Goal: Task Accomplishment & Management: Manage account settings

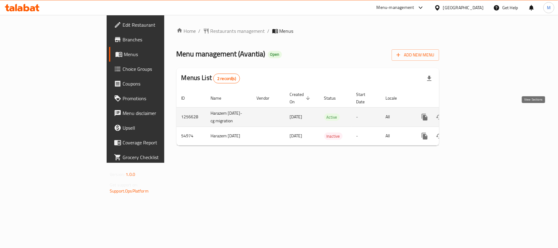
click at [473, 113] on icon "enhanced table" at bounding box center [468, 116] width 7 height 7
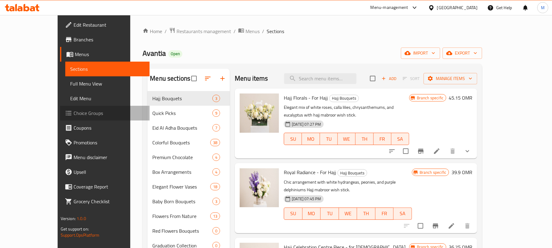
click at [74, 112] on span "Choice Groups" at bounding box center [109, 112] width 71 height 7
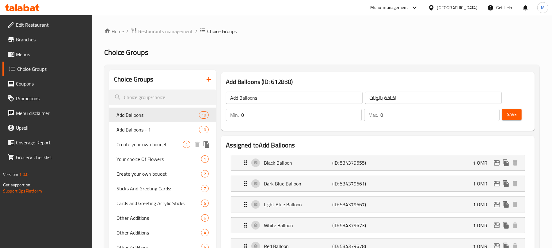
click at [146, 147] on span "Create your own bouqet" at bounding box center [149, 144] width 66 height 7
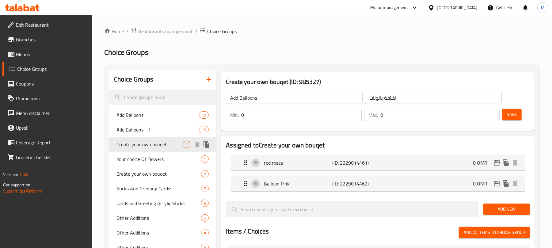
type input "Create your own bouqet"
type input "بوكس"
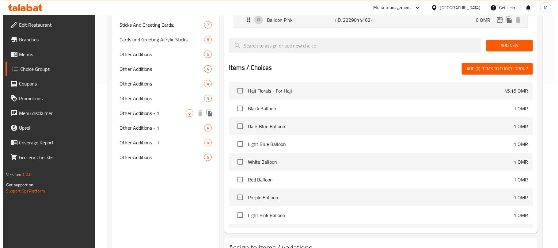
scroll to position [211, 0]
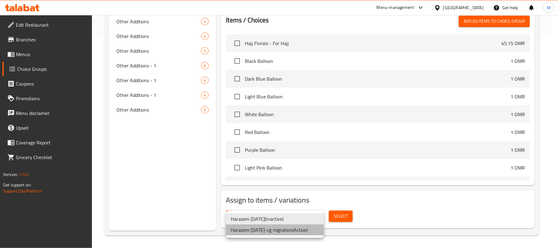
click at [291, 233] on li "Harazem [DATE]-cg migration ( Active )" at bounding box center [275, 229] width 98 height 11
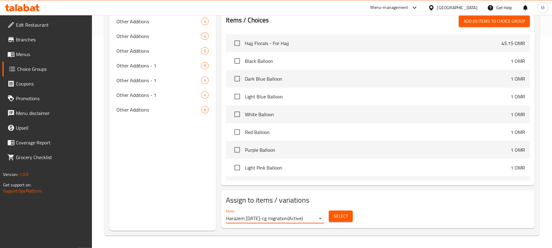
click at [348, 216] on button "Select" at bounding box center [341, 216] width 24 height 11
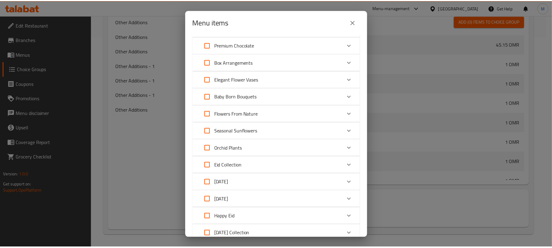
scroll to position [0, 0]
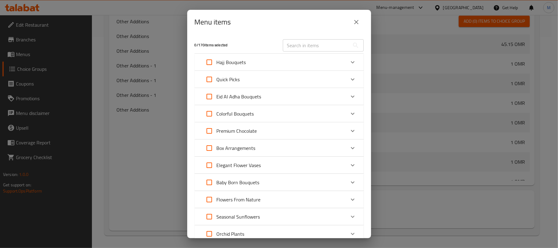
click at [356, 21] on icon "close" at bounding box center [356, 22] width 4 height 4
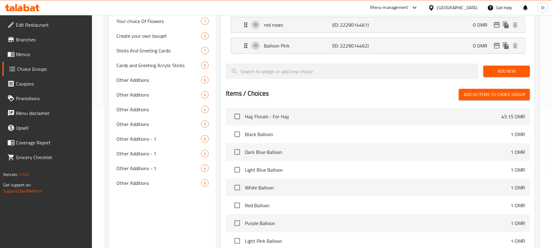
scroll to position [48, 0]
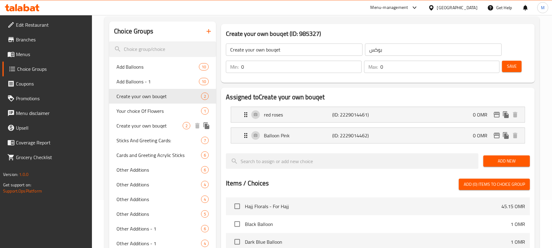
click at [166, 131] on div "Create your own bouqet 2" at bounding box center [162, 125] width 107 height 15
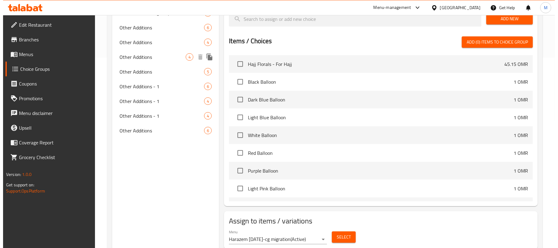
scroll to position [211, 0]
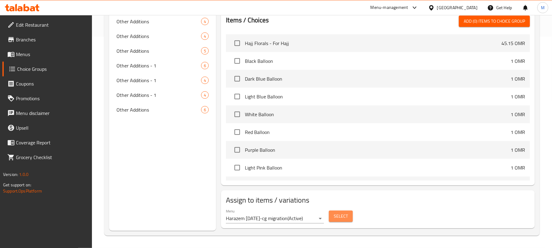
click at [333, 215] on button "Select" at bounding box center [341, 216] width 24 height 11
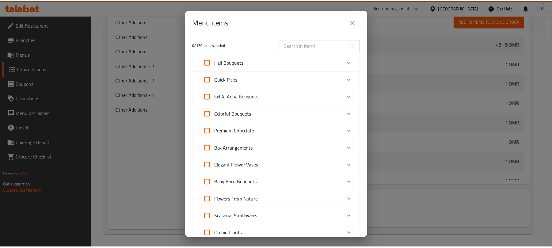
scroll to position [167, 0]
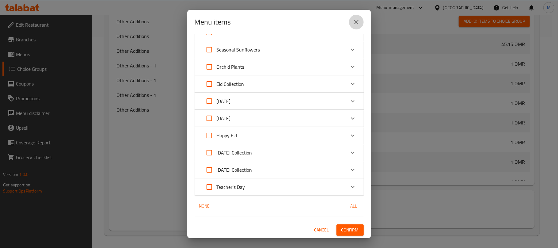
click at [354, 19] on icon "close" at bounding box center [356, 21] width 7 height 7
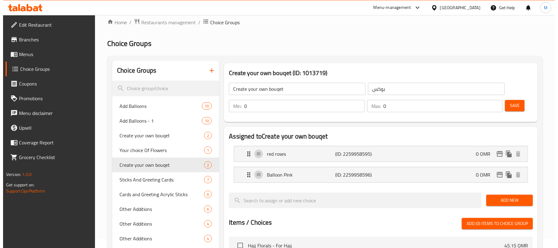
scroll to position [7, 0]
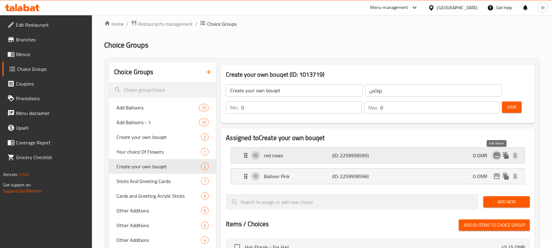
click at [497, 154] on icon "edit" at bounding box center [497, 156] width 6 height 6
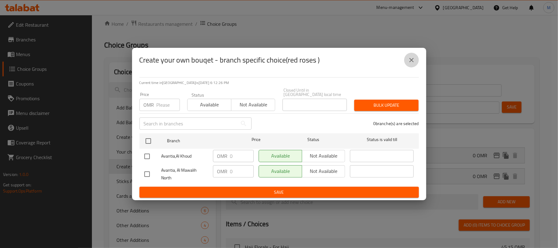
click at [413, 60] on icon "close" at bounding box center [411, 60] width 4 height 4
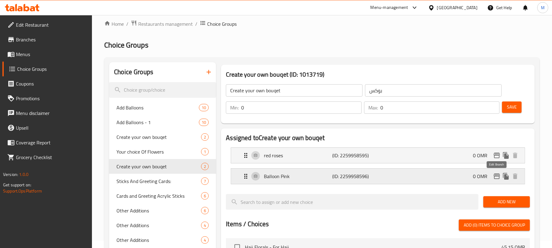
click at [497, 174] on icon "edit" at bounding box center [497, 176] width 6 height 6
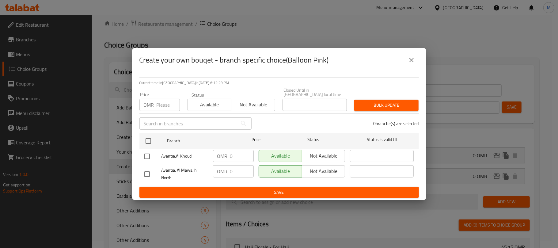
click at [408, 60] on icon "close" at bounding box center [411, 59] width 7 height 7
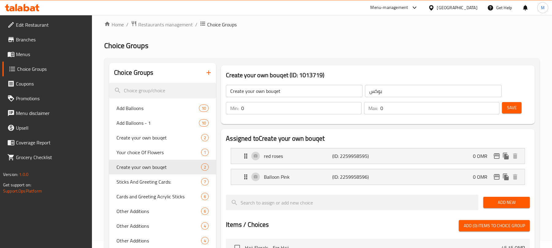
scroll to position [0, 0]
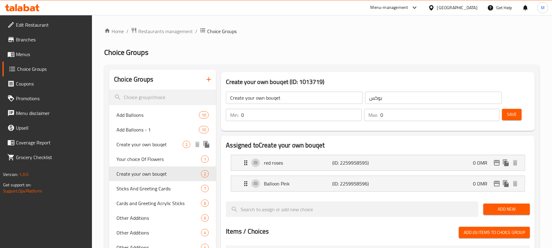
click at [144, 147] on span "Create your own bouqet" at bounding box center [149, 144] width 66 height 7
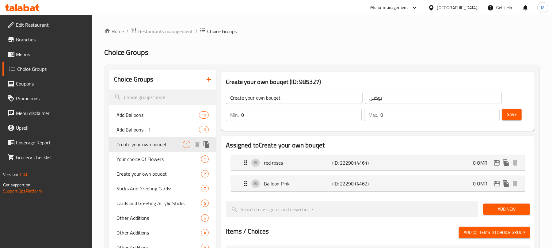
type input "Create your own bouqet"
click at [494, 163] on icon "edit" at bounding box center [497, 163] width 6 height 6
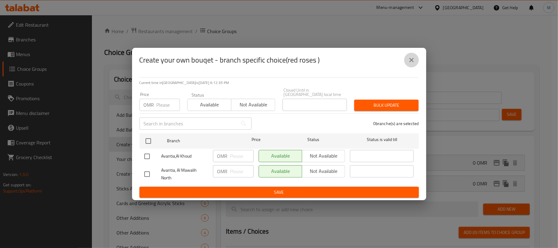
click at [410, 61] on icon "close" at bounding box center [411, 60] width 4 height 4
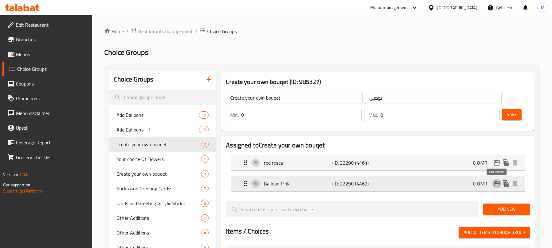
click at [496, 183] on icon "edit" at bounding box center [496, 183] width 7 height 7
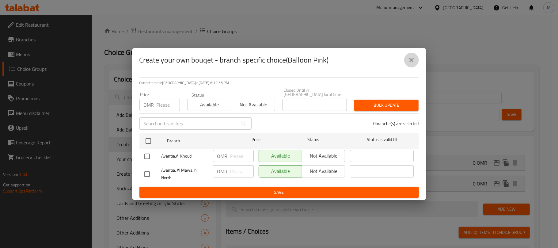
click at [409, 58] on icon "close" at bounding box center [411, 59] width 7 height 7
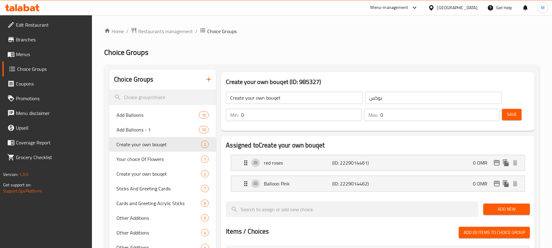
click at [254, 85] on h3 "Create your own bouqet (ID: 985327)" at bounding box center [378, 82] width 304 height 10
copy h3 "Create your own bouqet (ID: 985327)"
click at [273, 79] on h3 "Create your own bouqet (ID: 985327)" at bounding box center [378, 82] width 304 height 10
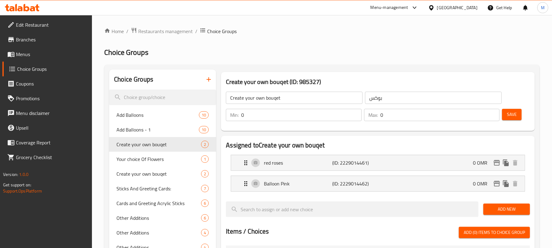
click at [227, 80] on h3 "Create your own bouqet (ID: 985327)" at bounding box center [378, 82] width 304 height 10
drag, startPoint x: 227, startPoint y: 80, endPoint x: 281, endPoint y: 82, distance: 53.7
click at [281, 83] on h3 "Create your own bouqet (ID: 985327)" at bounding box center [378, 82] width 304 height 10
copy h3 "Create your own bouqet"
click at [281, 42] on div "Home / Restaurants management / Choice Groups Choice Groups Choice Groups Add B…" at bounding box center [322, 237] width 436 height 420
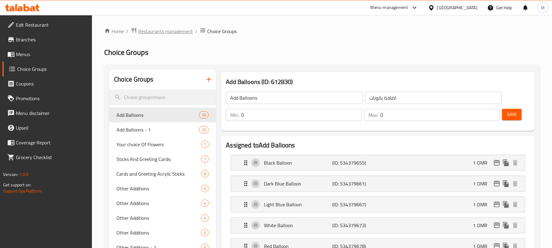
click at [162, 31] on span "Restaurants management" at bounding box center [165, 31] width 55 height 7
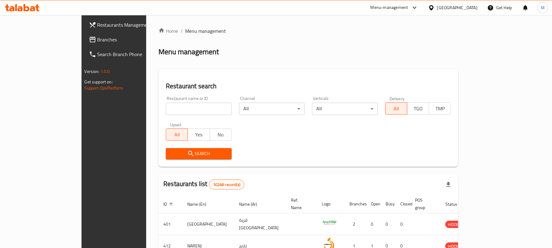
click at [166, 105] on input "search" at bounding box center [199, 109] width 66 height 12
paste input "660340"
type input "660340"
click button "Search" at bounding box center [199, 153] width 66 height 11
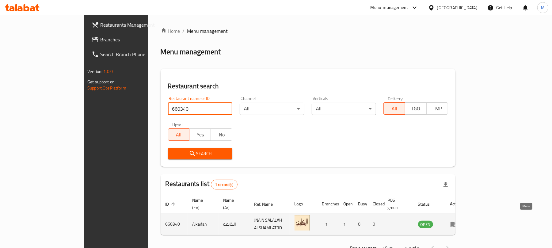
click at [456, 223] on icon "enhanced table" at bounding box center [455, 224] width 2 height 2
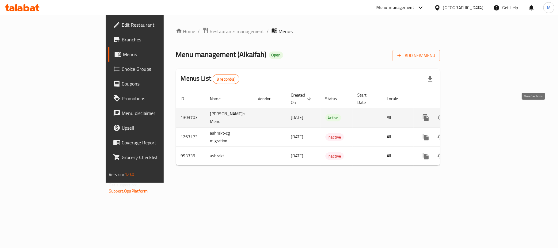
click at [478, 112] on link "enhanced table" at bounding box center [470, 117] width 15 height 15
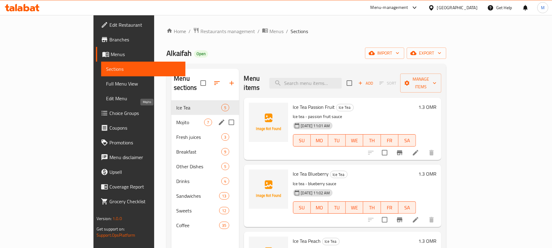
click at [176, 119] on span "Mojito" at bounding box center [190, 122] width 28 height 7
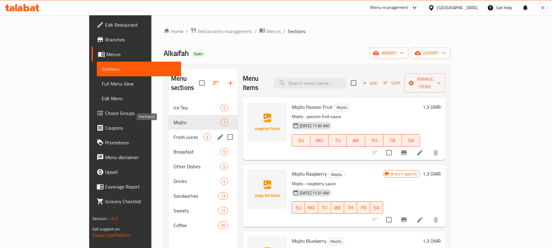
click at [173, 133] on span "Fresh juices" at bounding box center [188, 136] width 30 height 7
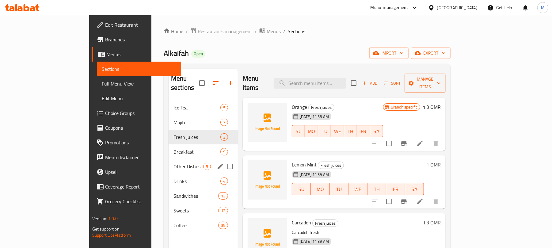
click at [169, 159] on div "Other Dishes 5" at bounding box center [203, 166] width 69 height 15
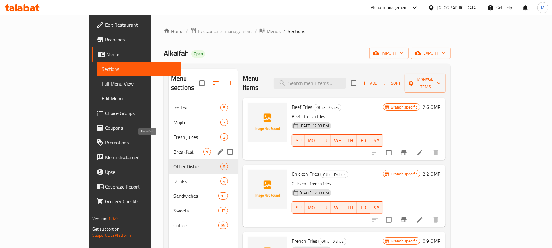
click at [173, 148] on span "Breakfast" at bounding box center [188, 151] width 30 height 7
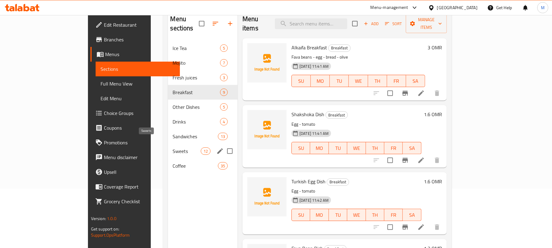
scroll to position [82, 0]
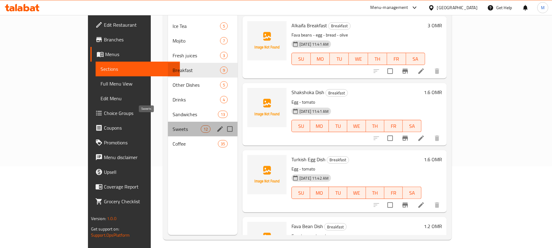
click at [173, 125] on span "Sweets" at bounding box center [187, 128] width 28 height 7
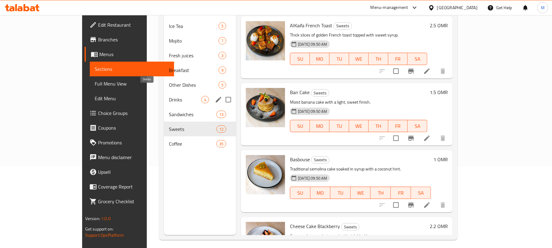
click at [169, 96] on span "Drinks" at bounding box center [185, 99] width 32 height 7
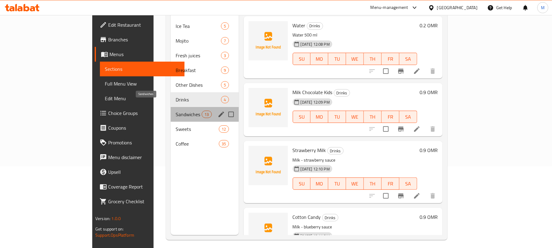
click at [176, 111] on span "Sandwiches" at bounding box center [189, 114] width 26 height 7
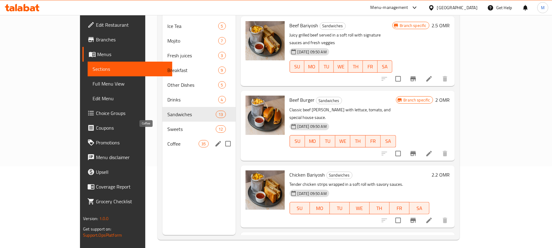
click at [167, 140] on span "Coffee" at bounding box center [182, 143] width 31 height 7
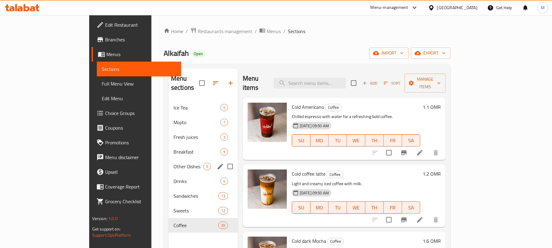
click at [169, 162] on div "Other Dishes 5" at bounding box center [203, 166] width 69 height 15
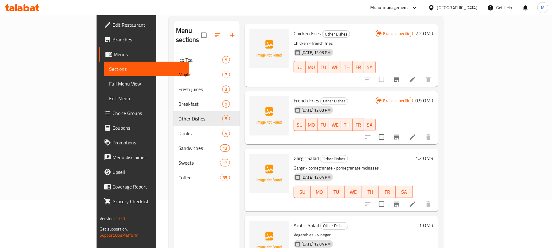
scroll to position [86, 0]
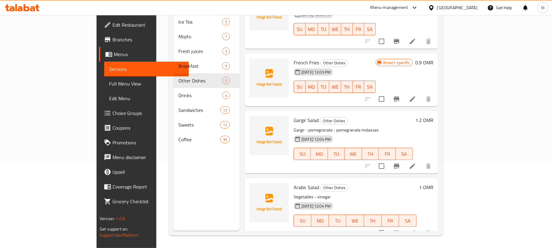
click at [474, 4] on div "[GEOGRAPHIC_DATA]" at bounding box center [457, 7] width 40 height 7
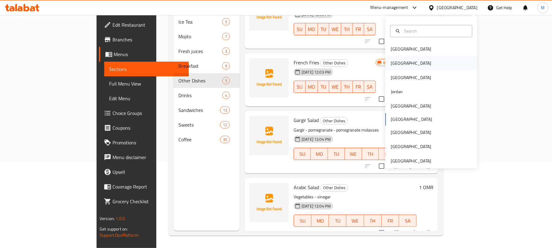
click at [403, 64] on div "Egypt" at bounding box center [431, 63] width 92 height 14
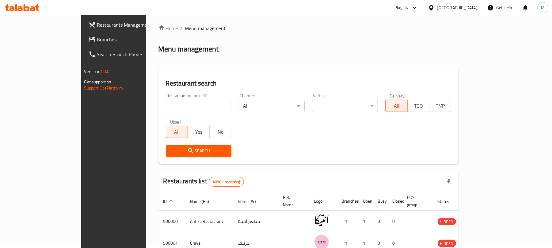
scroll to position [86, 0]
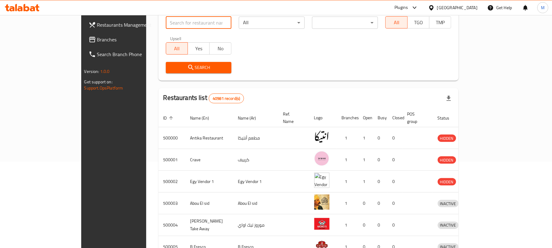
click at [166, 20] on input "search" at bounding box center [199, 23] width 66 height 12
paste input "659477"
type input "659477"
click button "Search" at bounding box center [199, 67] width 66 height 11
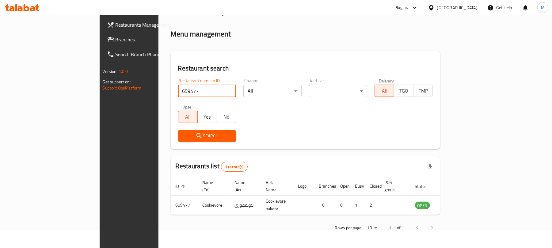
scroll to position [14, 0]
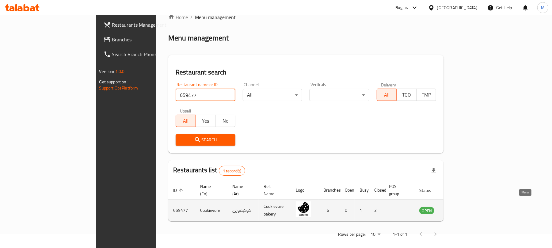
click at [459, 208] on icon "enhanced table" at bounding box center [455, 210] width 7 height 5
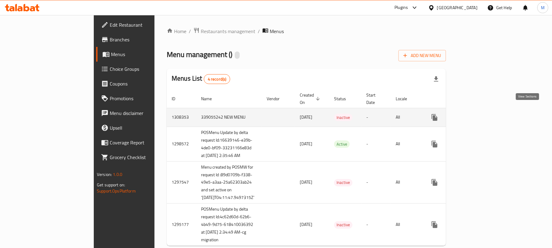
click at [482, 115] on icon "enhanced table" at bounding box center [479, 118] width 6 height 6
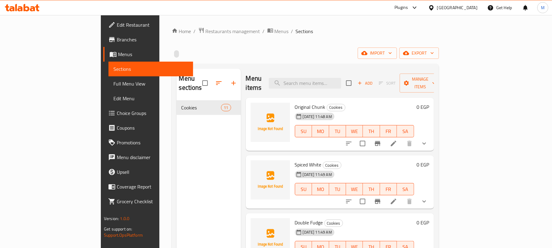
click at [177, 161] on div "Menu sections Cookies 11" at bounding box center [209, 193] width 64 height 248
click at [472, 6] on div "Egypt" at bounding box center [457, 7] width 40 height 7
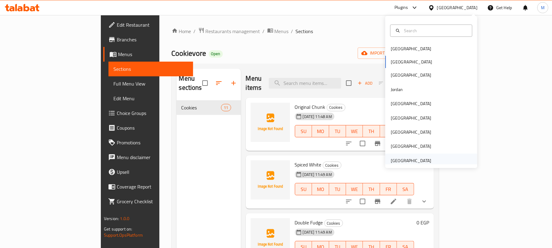
click at [409, 160] on div "United Arab Emirates" at bounding box center [411, 160] width 40 height 7
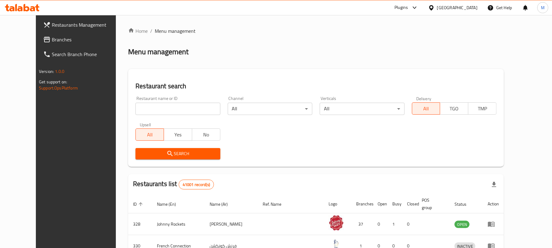
click at [52, 41] on span "Branches" at bounding box center [87, 39] width 71 height 7
